Goal: Use online tool/utility

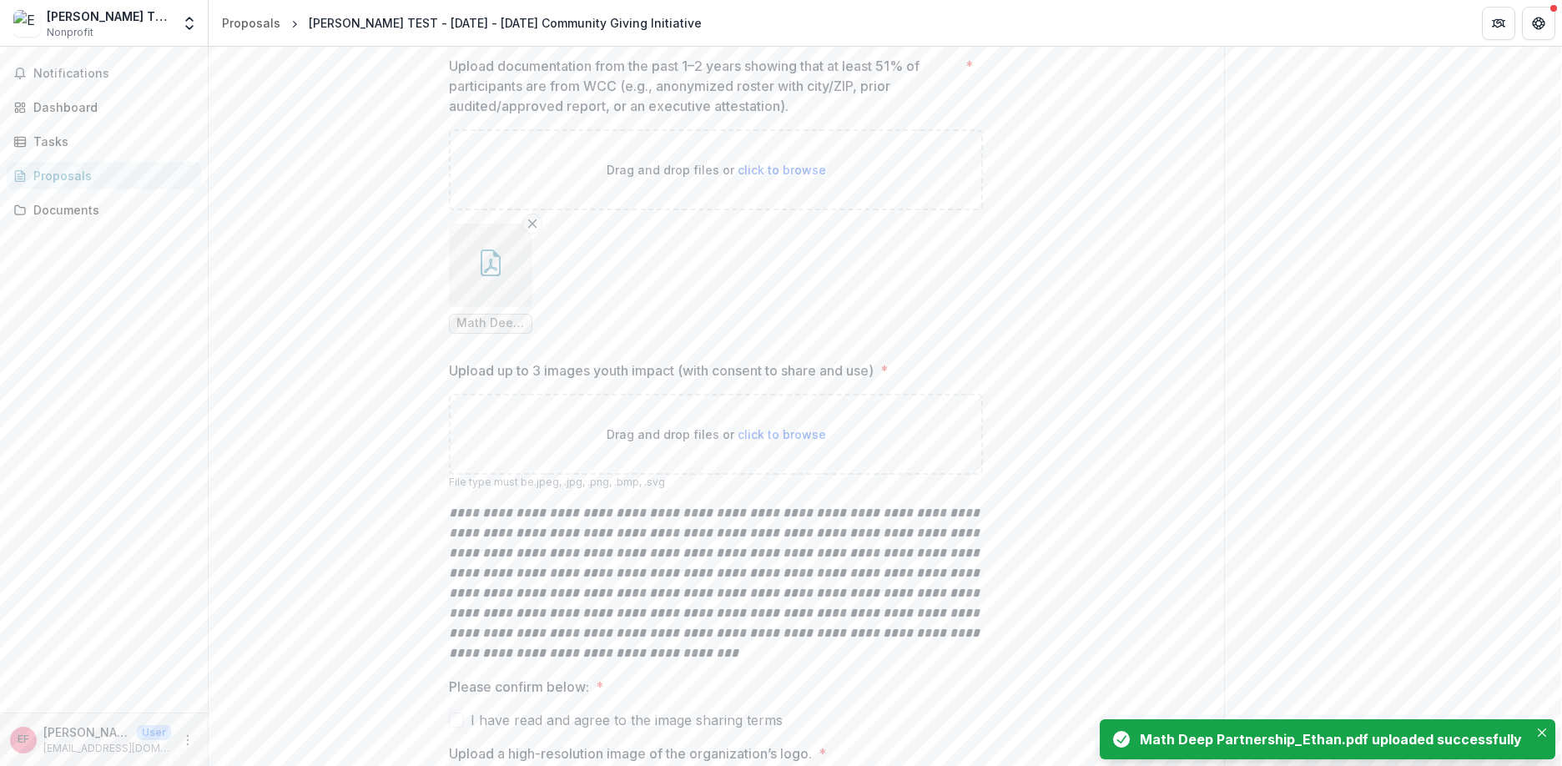
scroll to position [1186, 0]
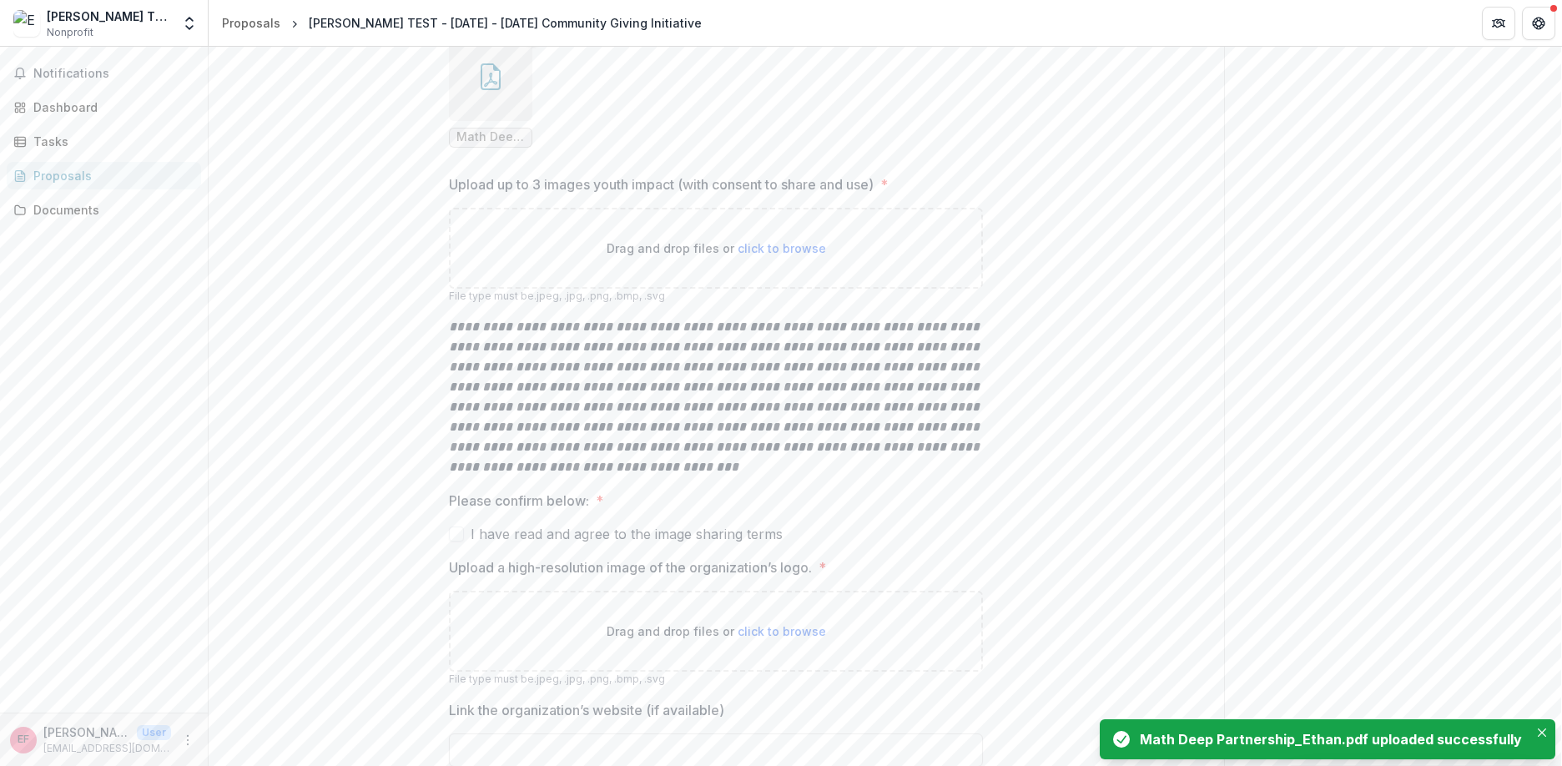
click at [742, 255] on span "click to browse" at bounding box center [782, 248] width 88 height 14
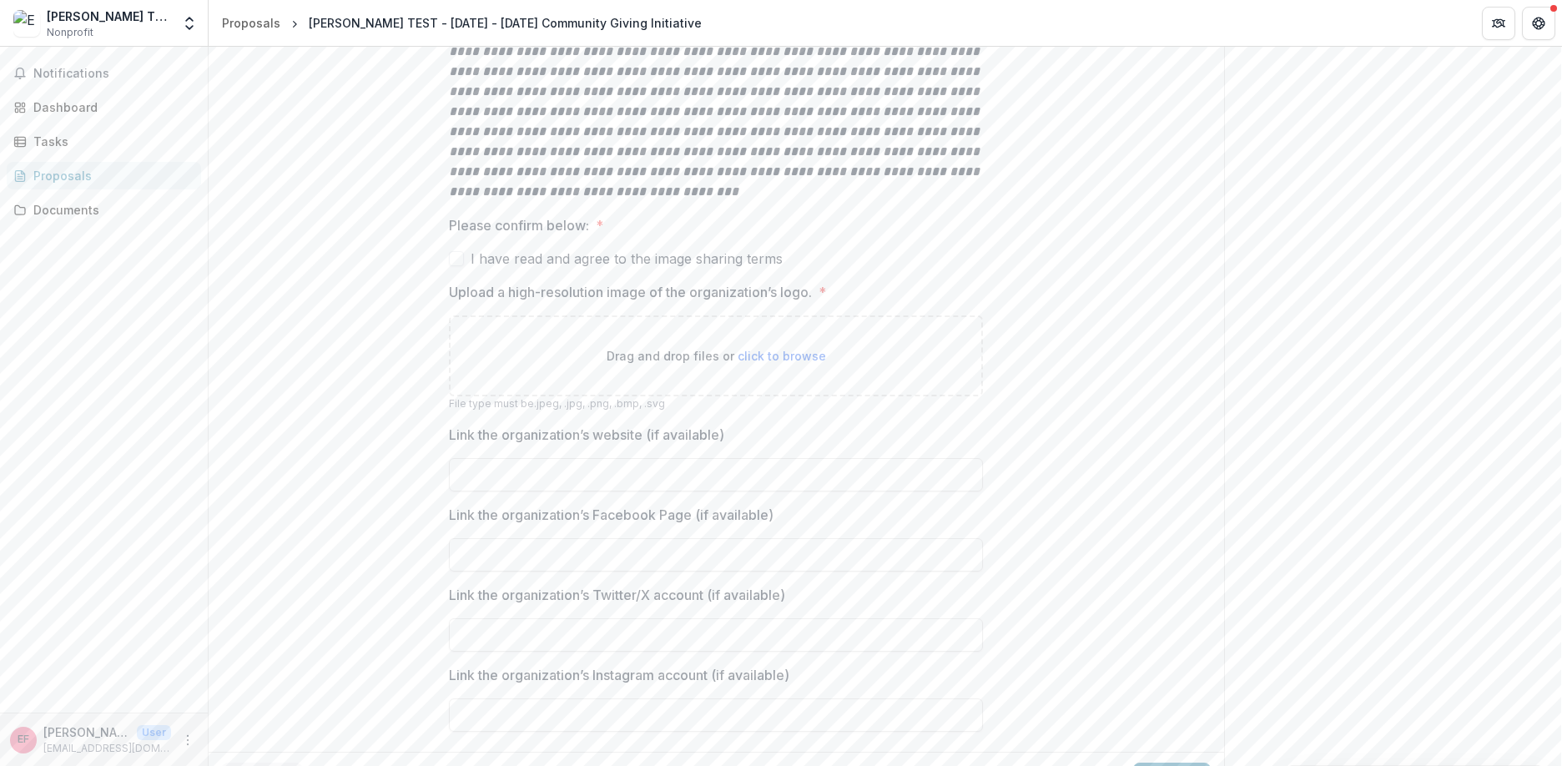
scroll to position [1690, 0]
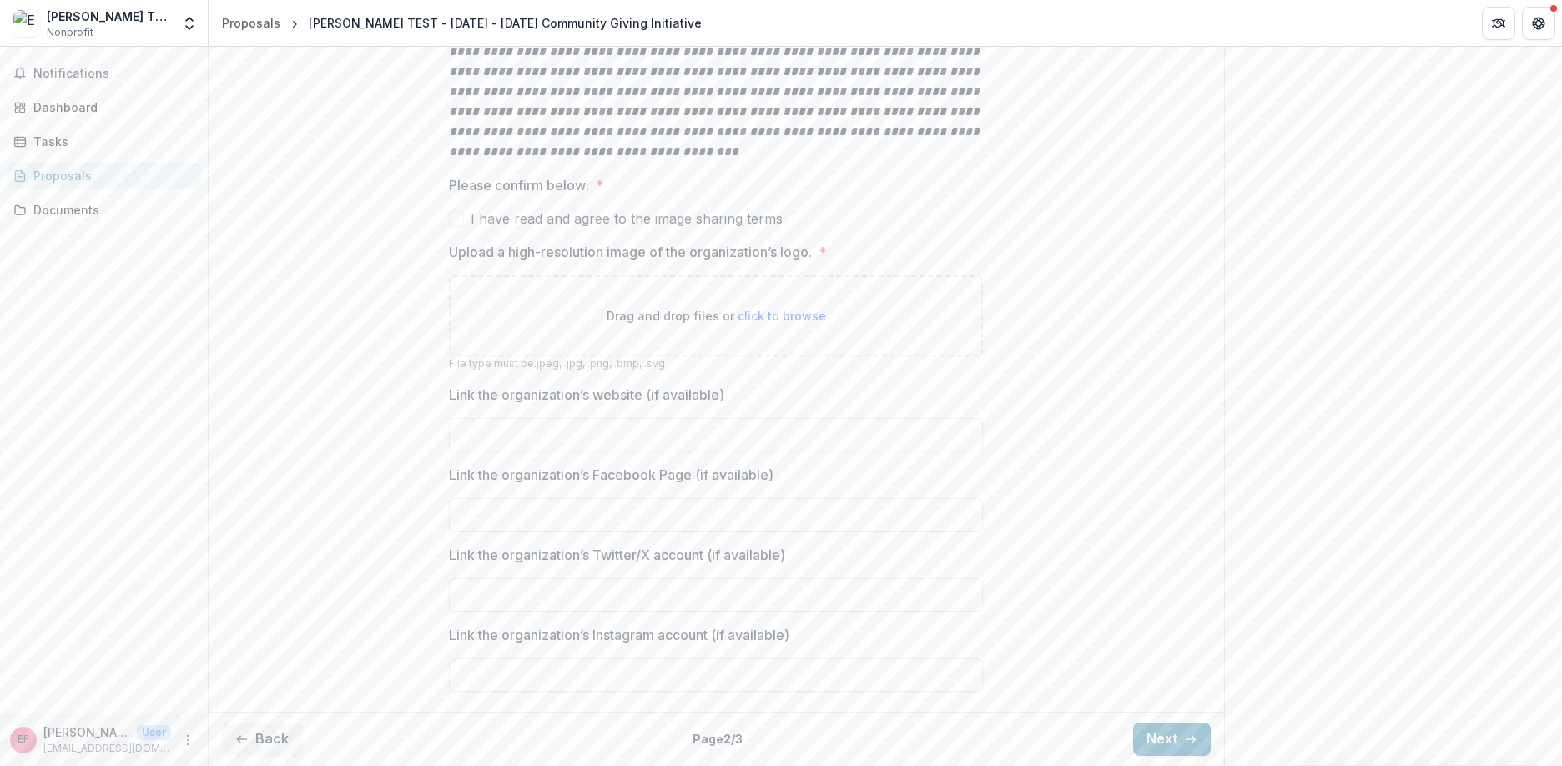
click at [456, 226] on span at bounding box center [456, 218] width 15 height 15
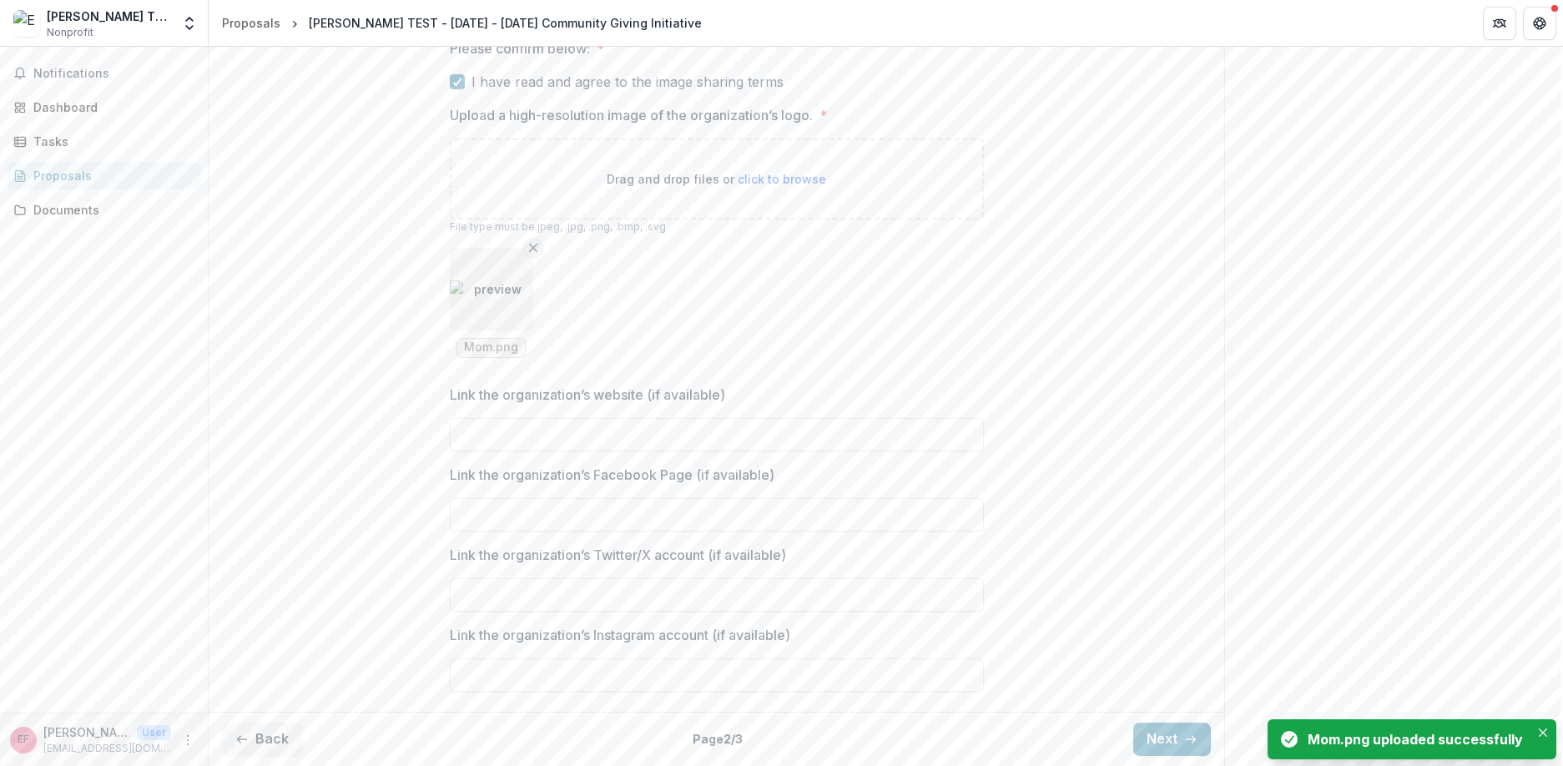
click at [523, 258] on button "Remove File" at bounding box center [533, 248] width 20 height 20
click at [1169, 744] on button "Next" at bounding box center [1172, 739] width 78 height 33
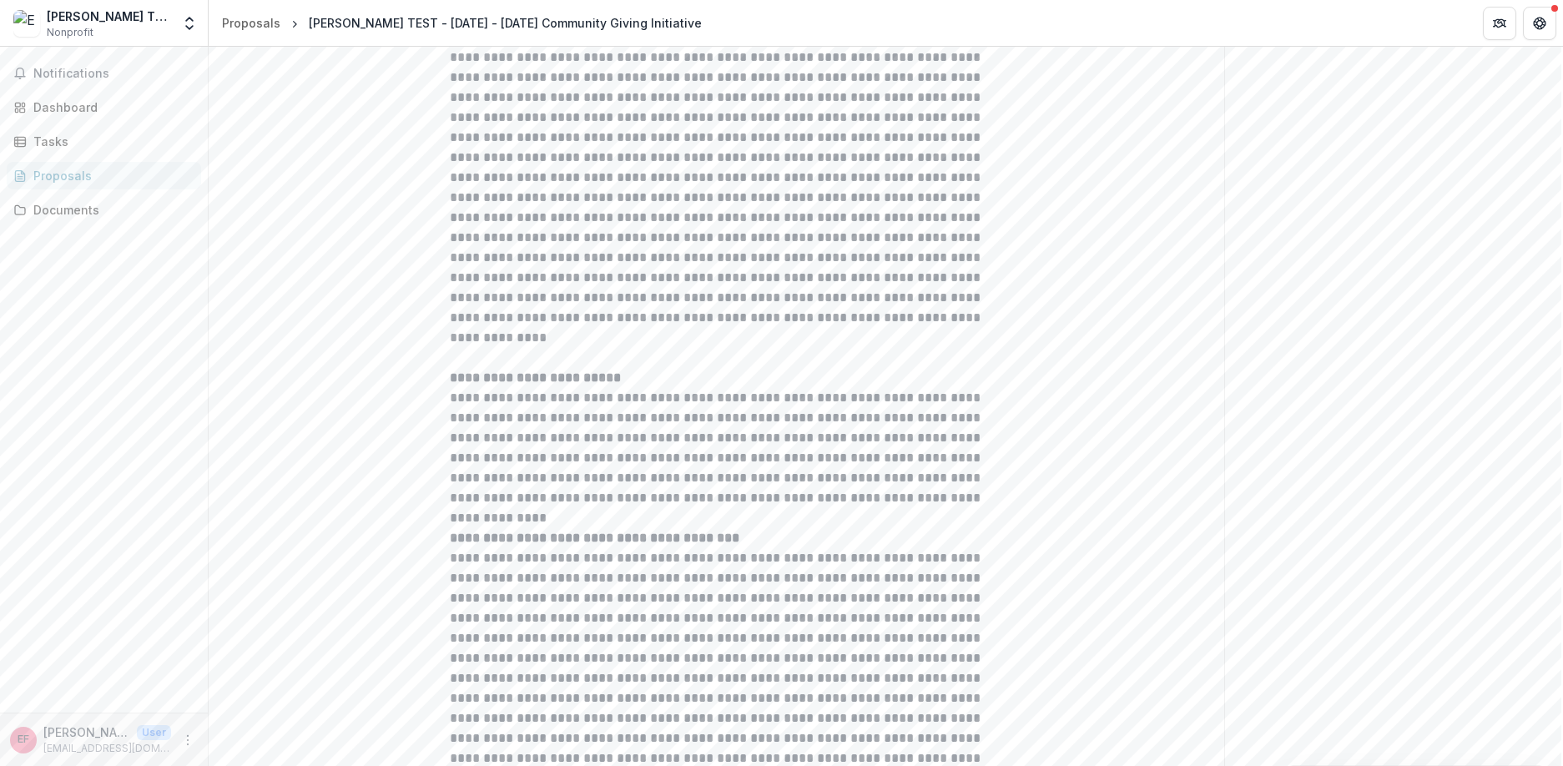
scroll to position [0, 0]
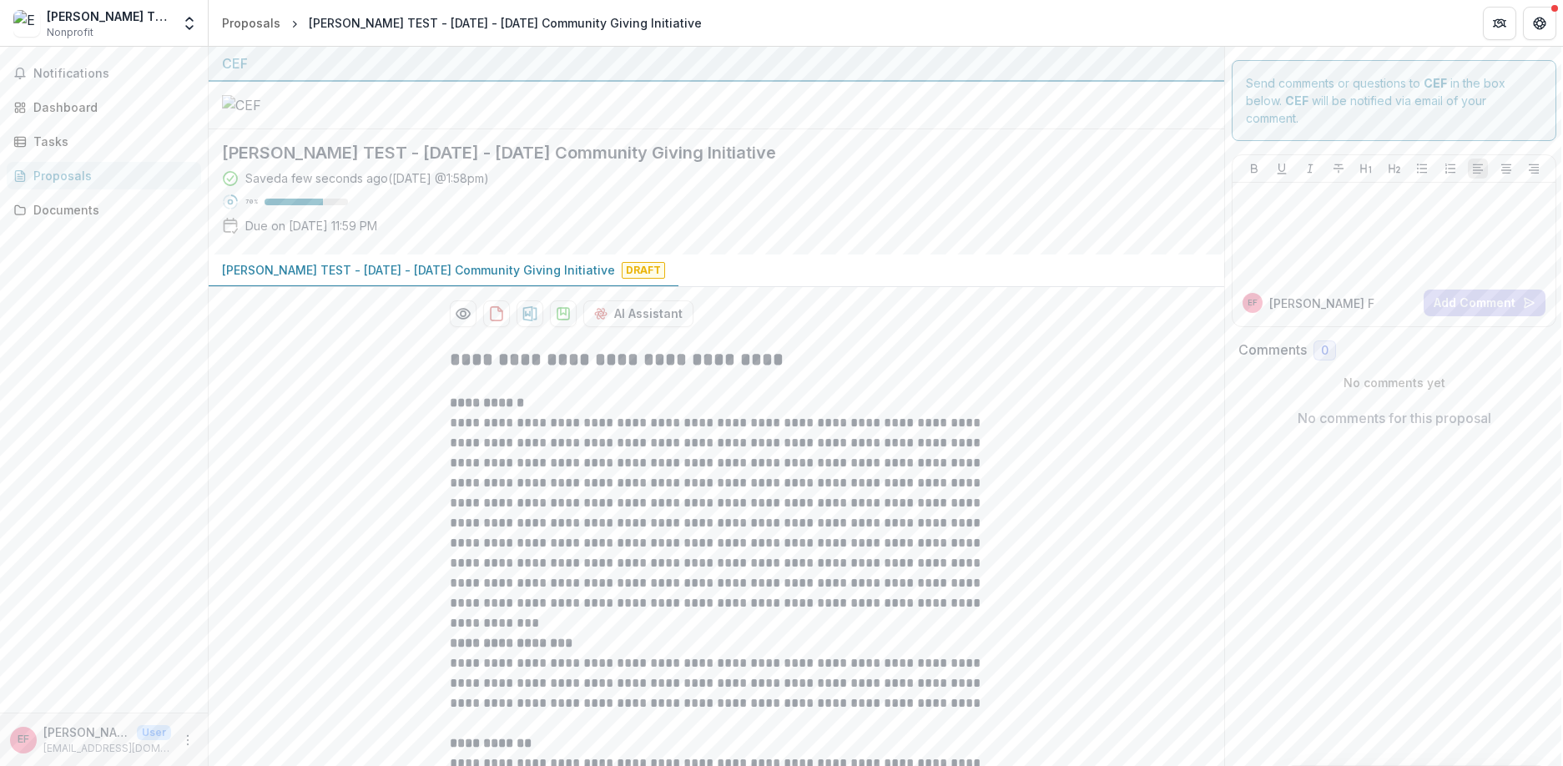
drag, startPoint x: 1327, startPoint y: 94, endPoint x: 1571, endPoint y: 104, distance: 244.7
click at [1561, 104] on html "**********" at bounding box center [781, 383] width 1563 height 766
click at [1292, 253] on div at bounding box center [1394, 230] width 310 height 83
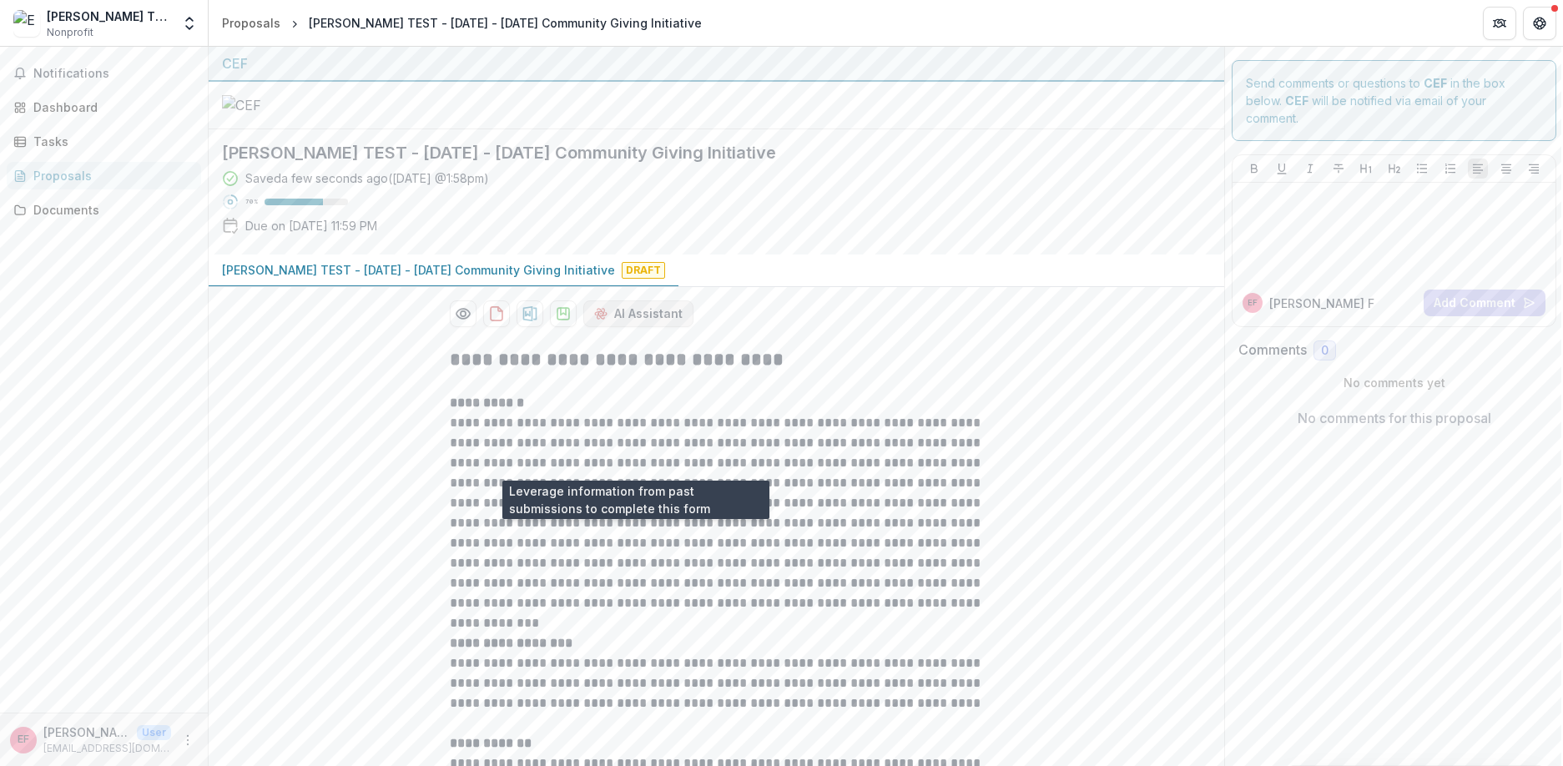
click at [637, 327] on button "AI Assistant" at bounding box center [638, 313] width 110 height 27
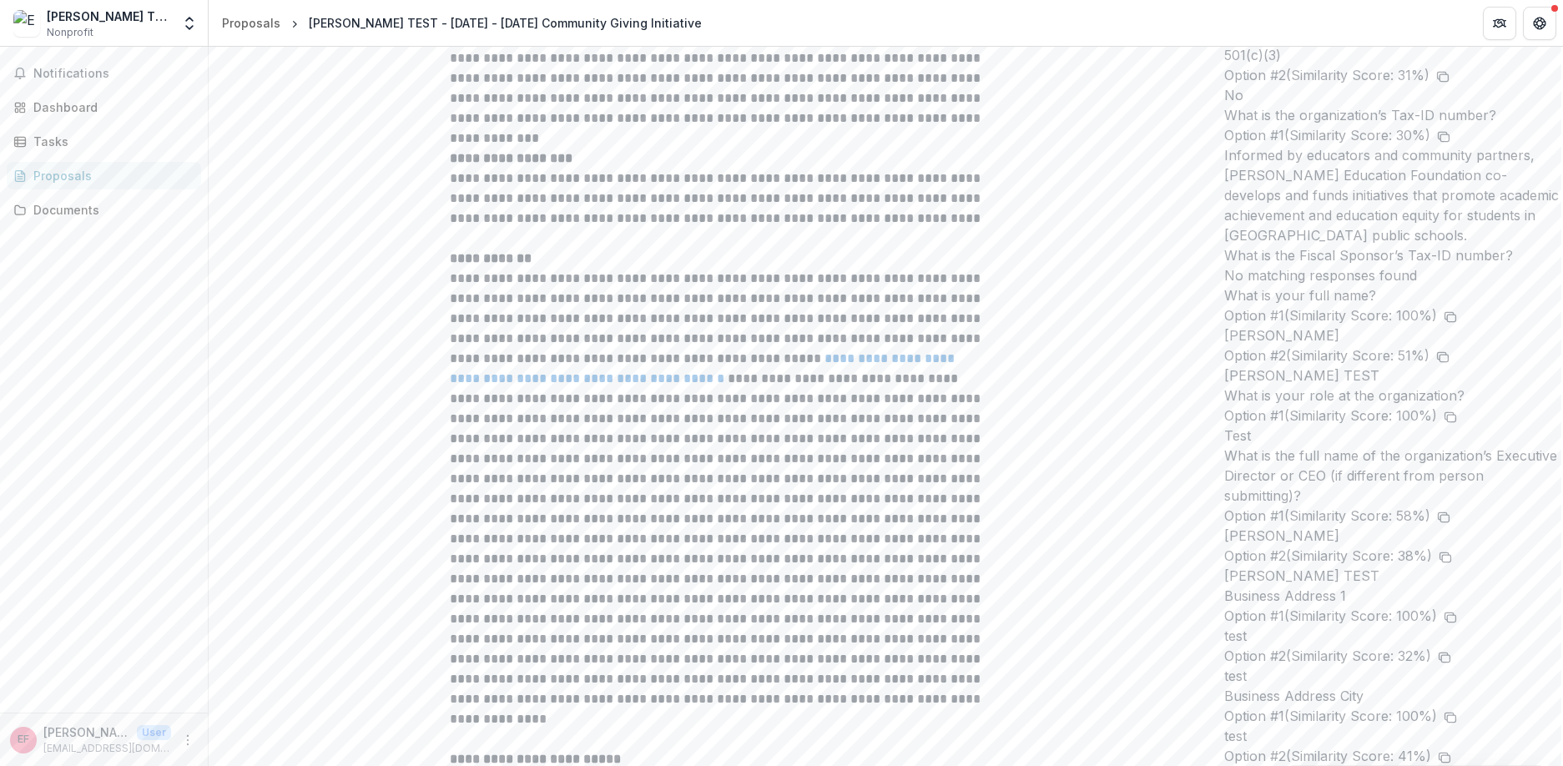
scroll to position [392, 0]
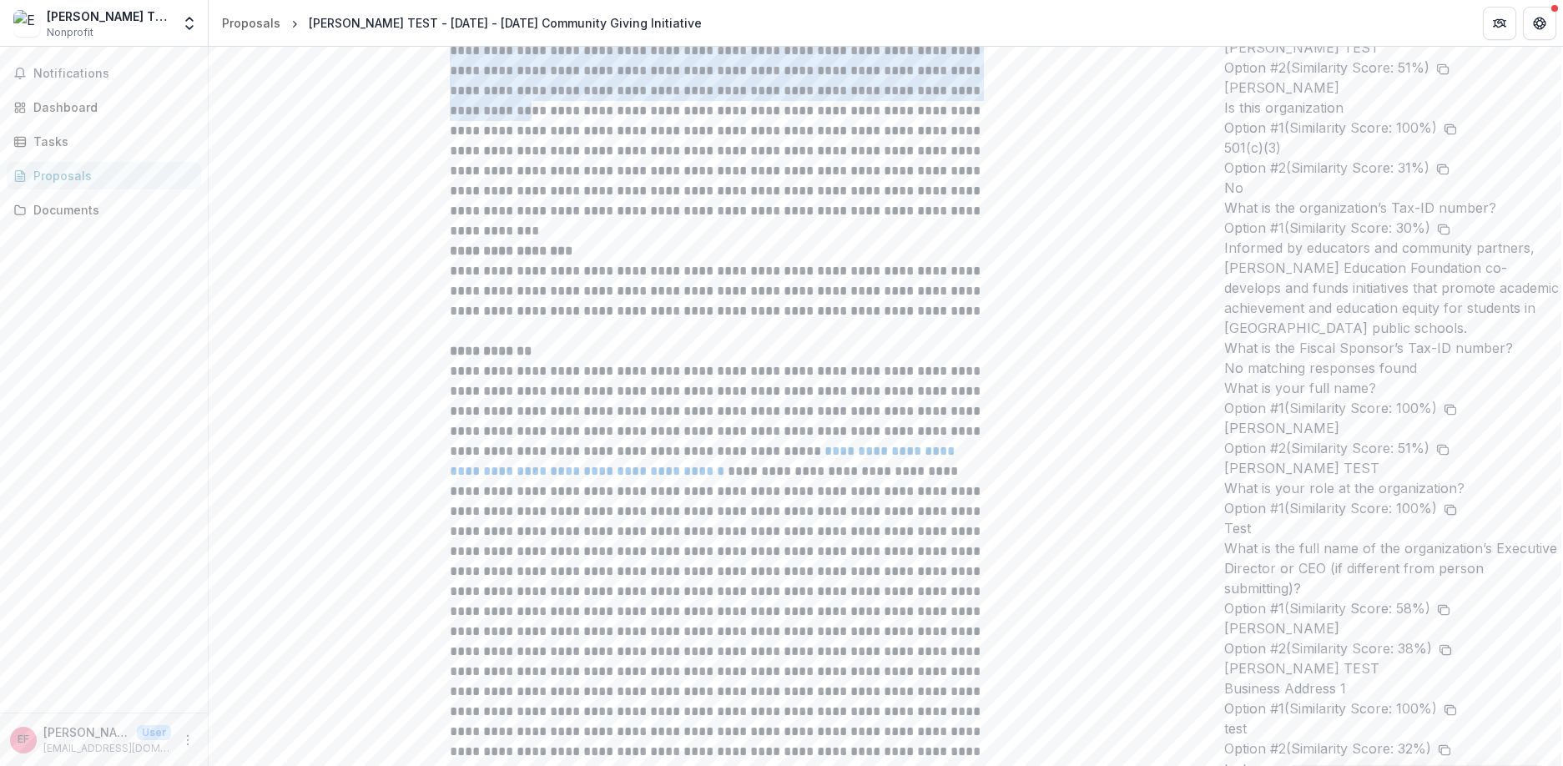
drag, startPoint x: 540, startPoint y: 163, endPoint x: 971, endPoint y: 237, distance: 437.7
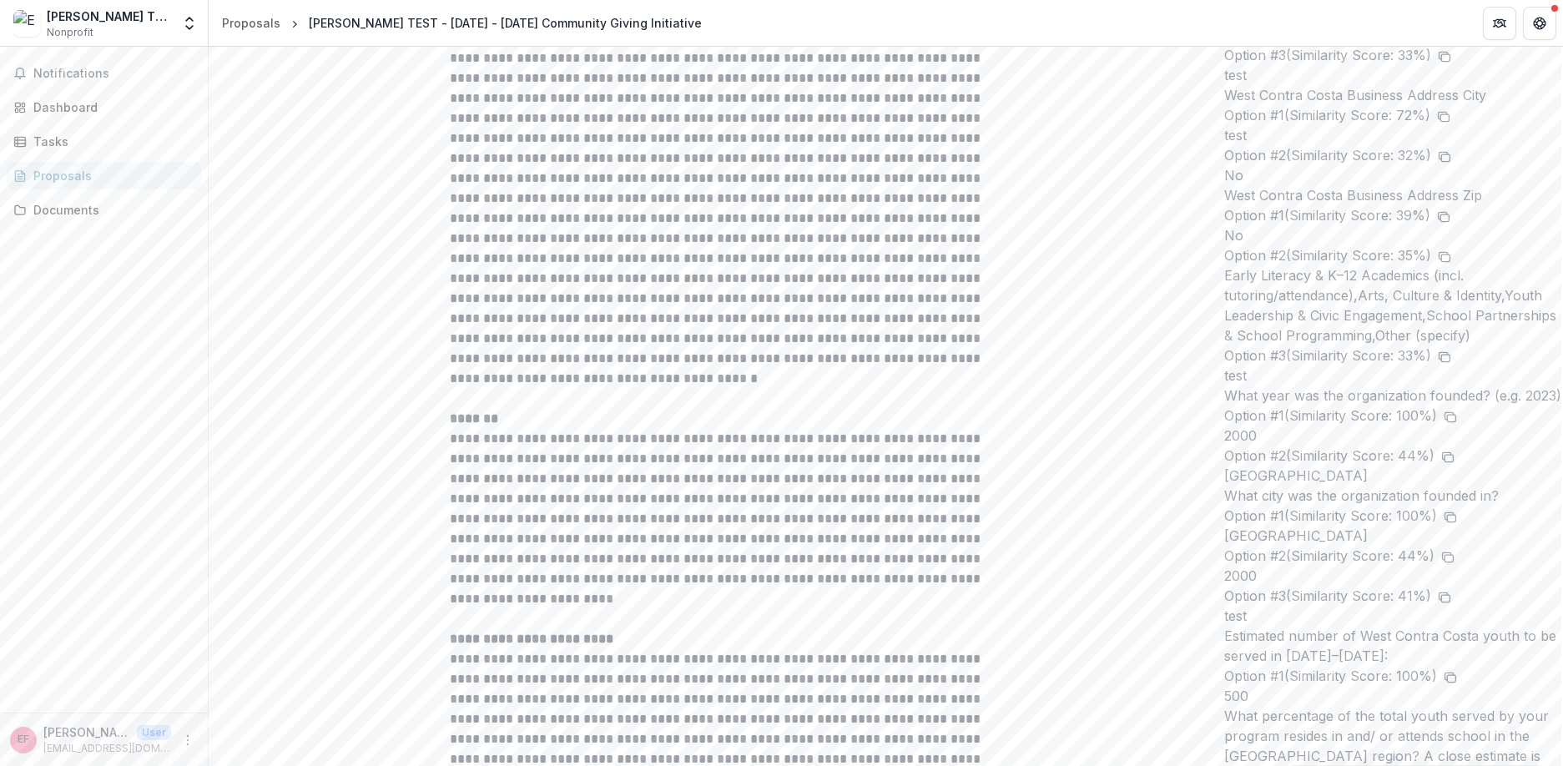
scroll to position [0, 0]
